Goal: Task Accomplishment & Management: Use online tool/utility

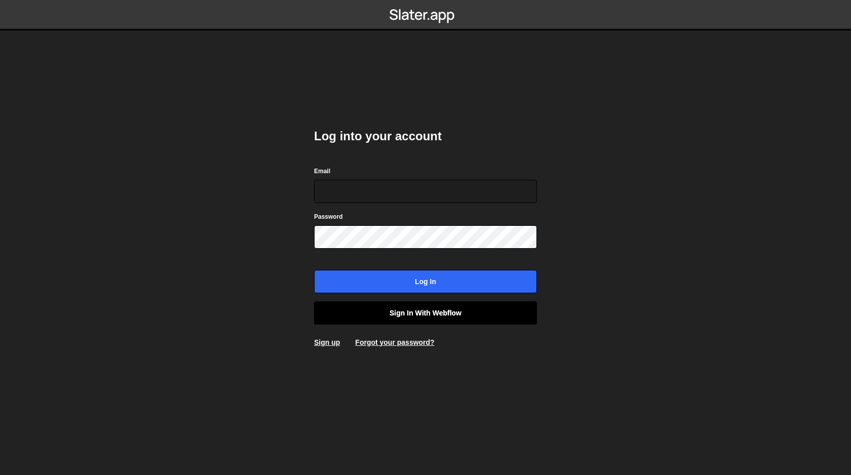
click at [397, 313] on link "Sign in with Webflow" at bounding box center [425, 313] width 223 height 23
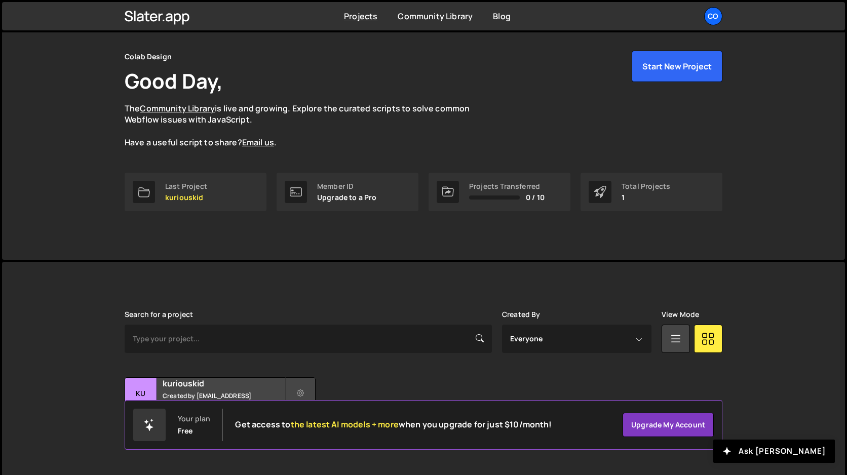
scroll to position [46, 0]
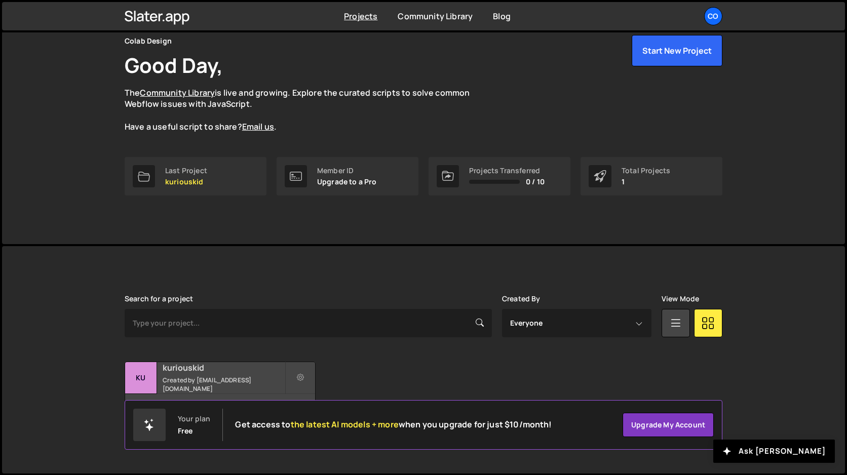
click at [215, 373] on h2 "kuriouskid" at bounding box center [224, 367] width 122 height 11
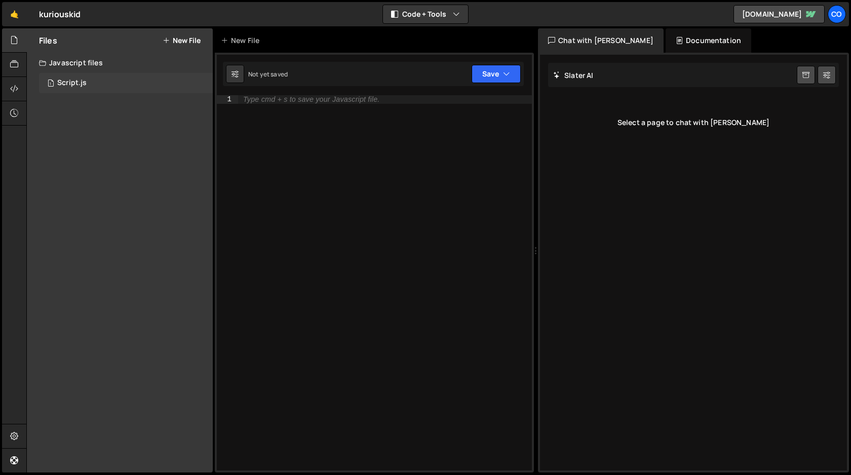
click at [76, 84] on div "Script.js" at bounding box center [71, 83] width 29 height 9
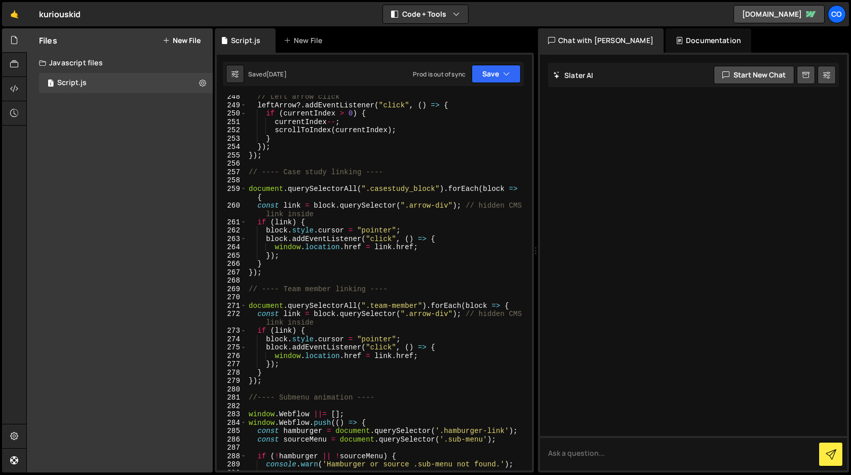
scroll to position [2174, 0]
type textarea "});"
click at [269, 275] on div "// Left arrow click leftArrow ?. addEventListener ( "click" , ( ) => { if ( cur…" at bounding box center [387, 291] width 281 height 392
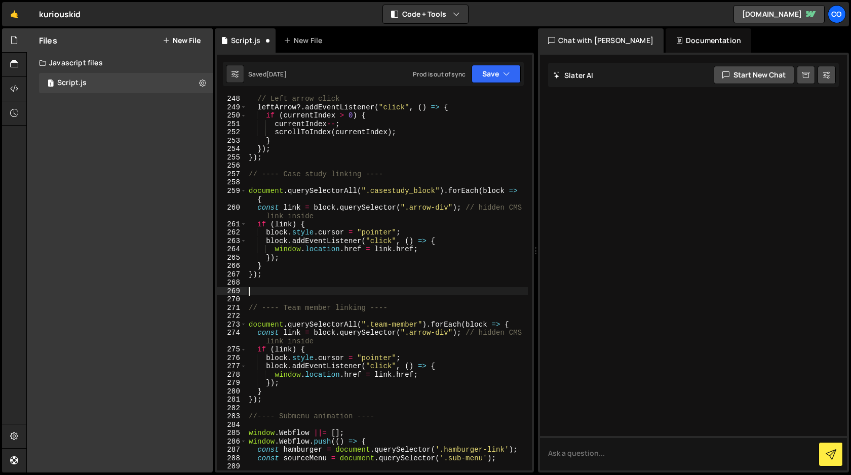
paste textarea "article_block"
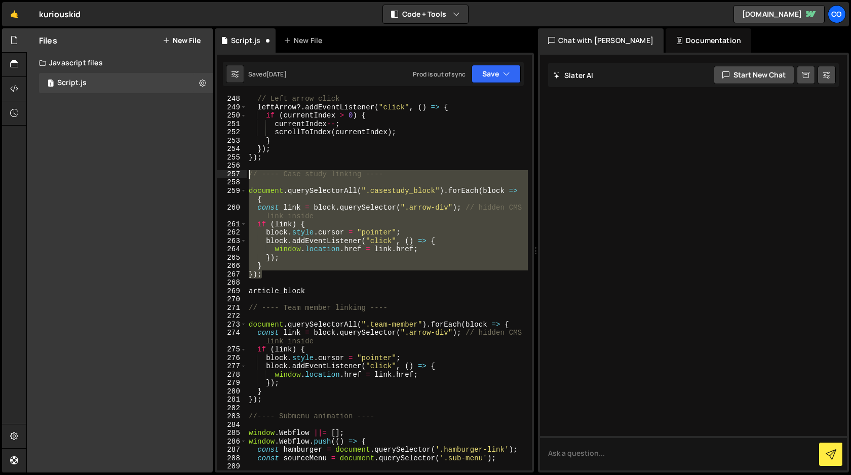
drag, startPoint x: 270, startPoint y: 276, endPoint x: 230, endPoint y: 177, distance: 106.6
click at [230, 177] on div "article_block 248 249 250 251 252 253 254 255 256 257 258 259 260 261 262 263 2…" at bounding box center [374, 283] width 315 height 376
type textarea "// ---- Case study linking ----"
click at [281, 404] on div "// Left arrow click leftArrow ?. addEventListener ( "click" , ( ) => { if ( cur…" at bounding box center [387, 291] width 281 height 392
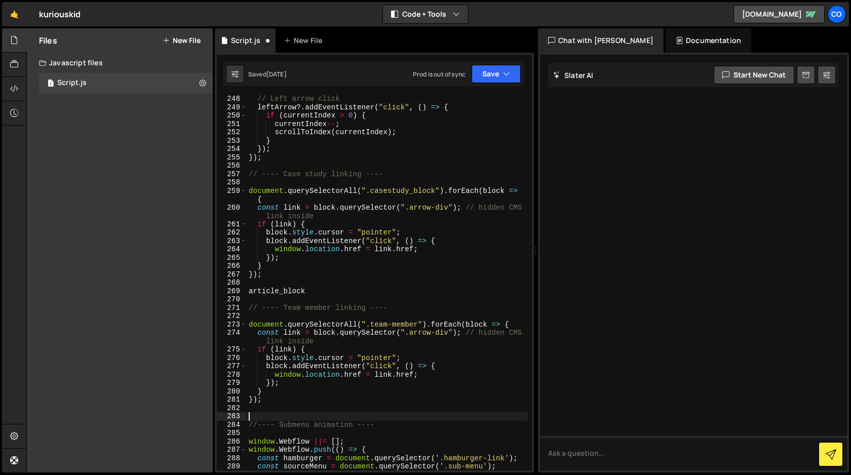
paste textarea "});"
type textarea "});"
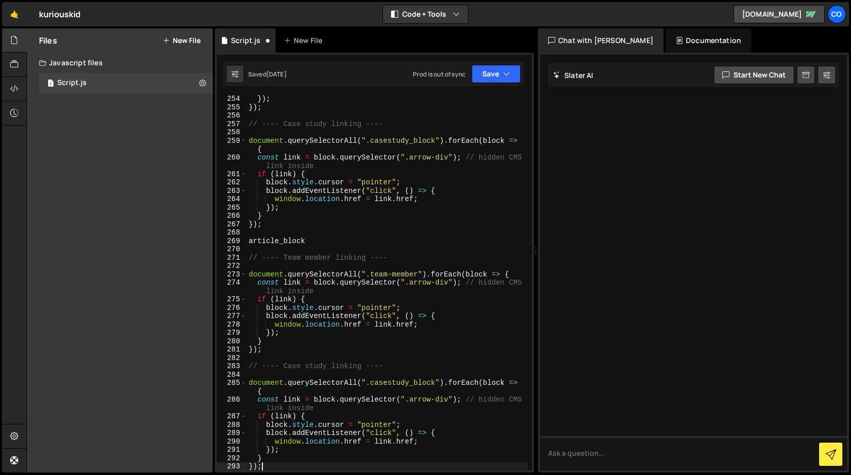
scroll to position [2233, 0]
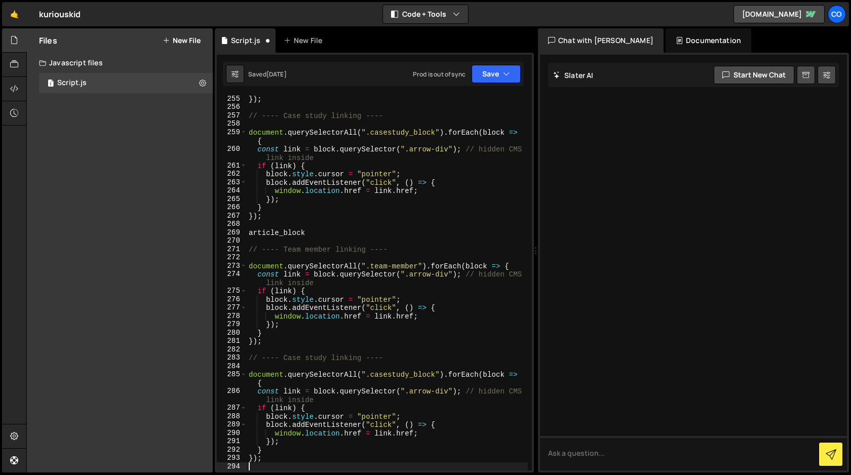
click at [290, 357] on div "}) ; // ---- Case study linking ---- document . querySelectorAll ( ".casestudy_…" at bounding box center [387, 291] width 281 height 392
click at [325, 357] on div "}) ; // ---- Case study linking ---- document . querySelectorAll ( ".casestudy_…" at bounding box center [387, 291] width 281 height 392
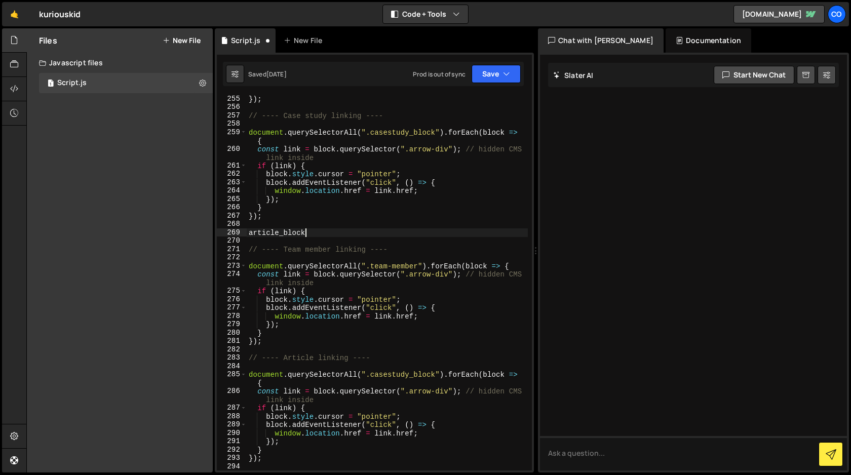
click at [310, 232] on div "}) ; // ---- Case study linking ---- document . querySelectorAll ( ".casestudy_…" at bounding box center [387, 291] width 281 height 392
type textarea "article_block"
drag, startPoint x: 310, startPoint y: 232, endPoint x: 249, endPoint y: 232, distance: 61.3
click at [249, 232] on div "}) ; // ---- Case study linking ---- document . querySelectorAll ( ".casestudy_…" at bounding box center [387, 291] width 281 height 392
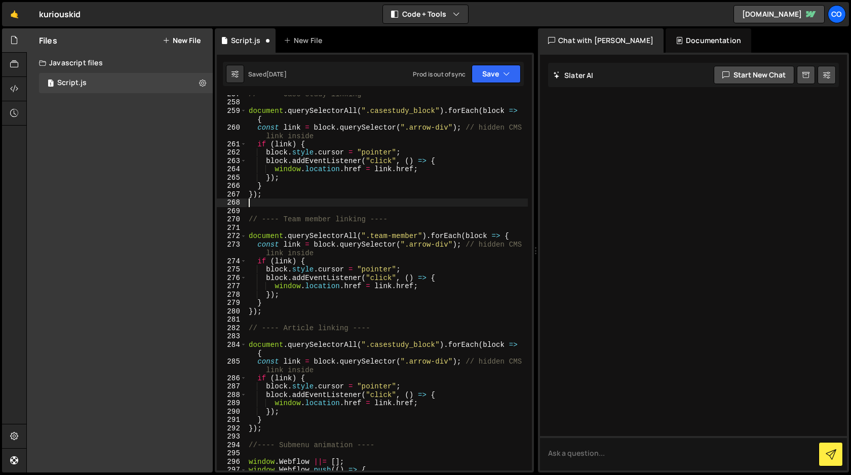
scroll to position [2256, 0]
drag, startPoint x: 435, startPoint y: 345, endPoint x: 371, endPoint y: 344, distance: 63.9
click at [371, 344] on div "// ---- Case study linking ---- document . querySelectorAll ( ".casestudy_block…" at bounding box center [387, 285] width 281 height 392
paste textarea "article"
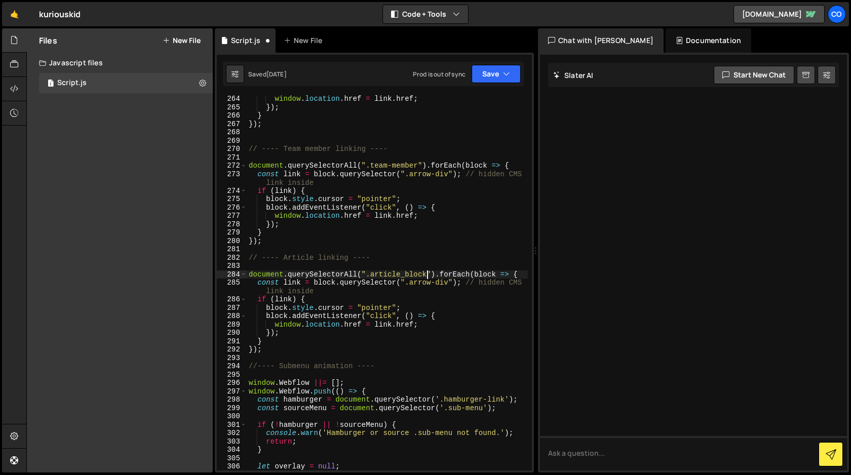
scroll to position [2329, 0]
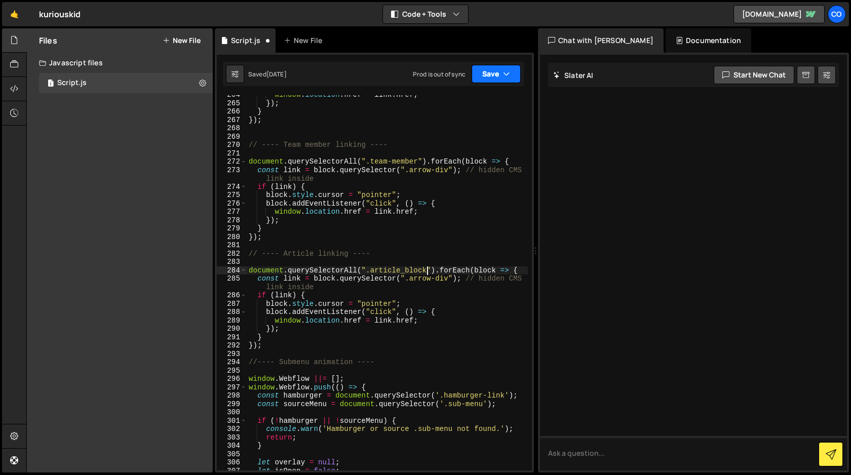
type textarea "document.querySelectorAll(".article_block").forEach(block => {"
click at [497, 78] on button "Save" at bounding box center [496, 74] width 49 height 18
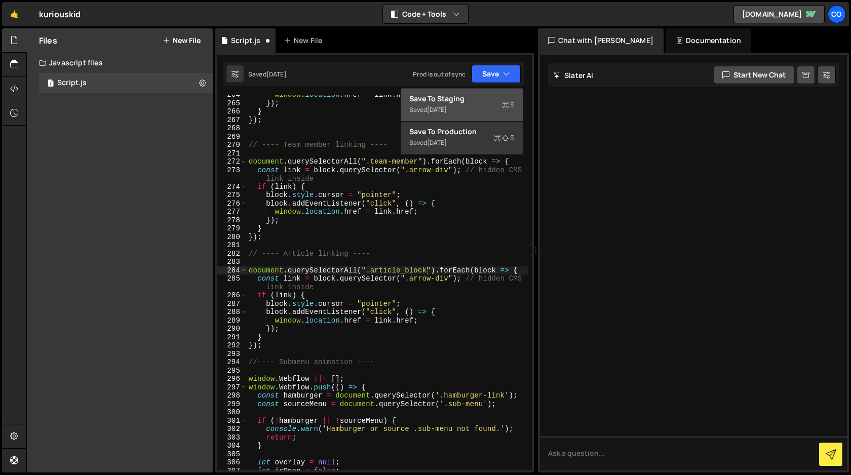
click at [467, 100] on div "Save to Staging S" at bounding box center [461, 99] width 105 height 10
